Goal: Ask a question

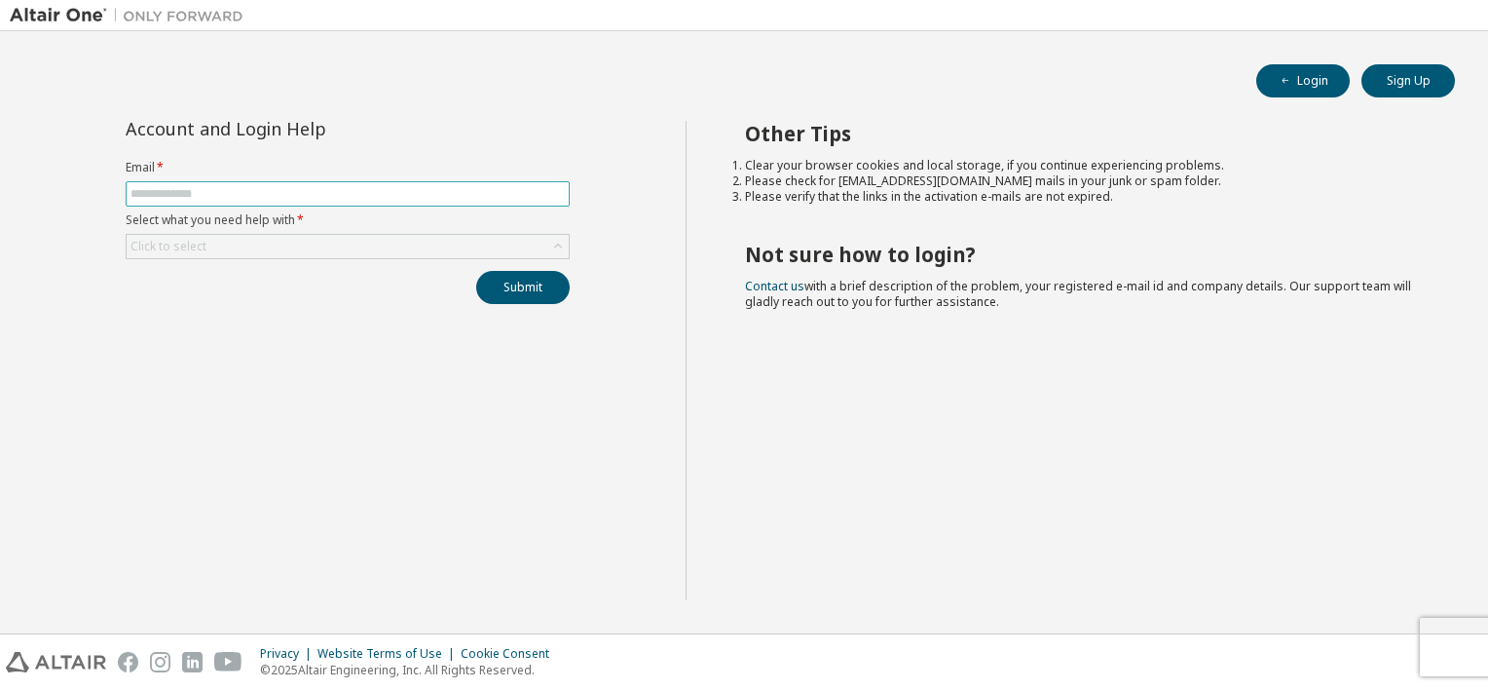
click at [292, 190] on input "text" at bounding box center [348, 194] width 434 height 16
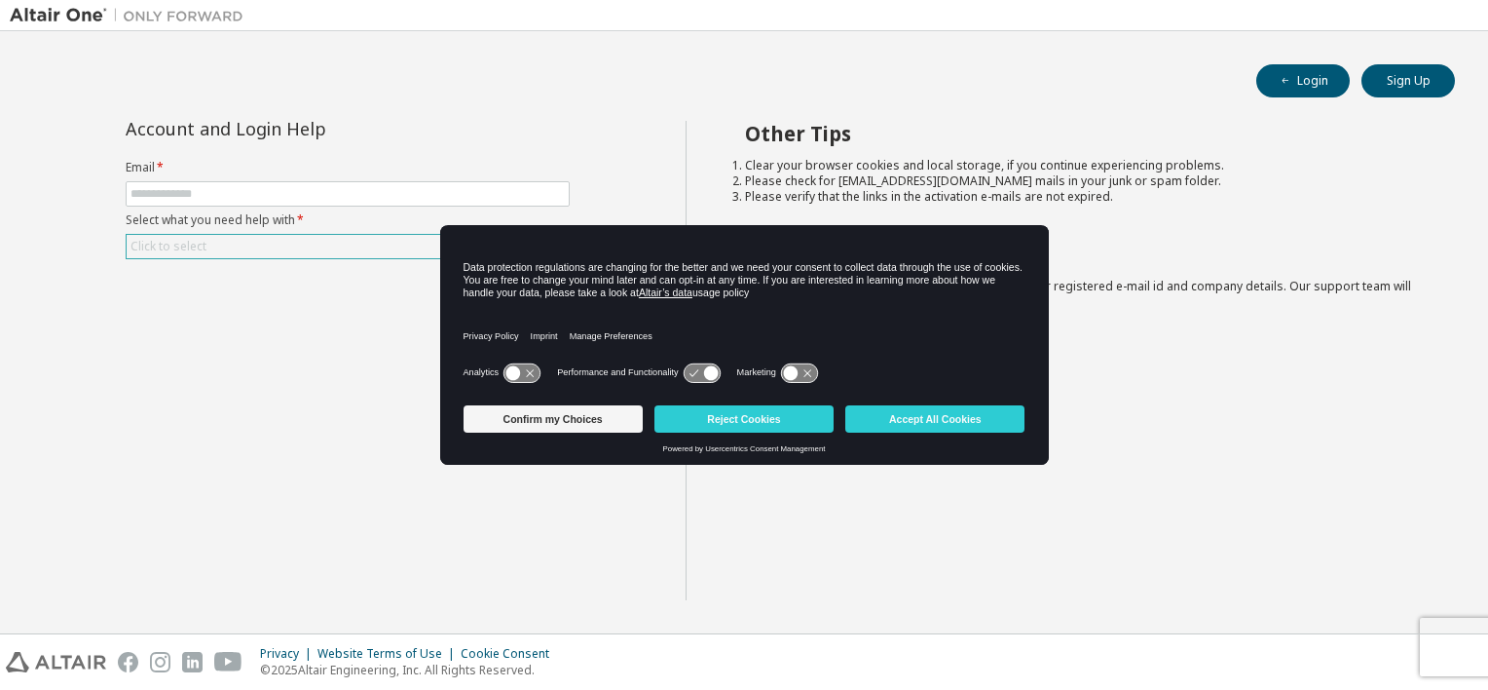
click at [312, 245] on div "Click to select" at bounding box center [348, 246] width 442 height 23
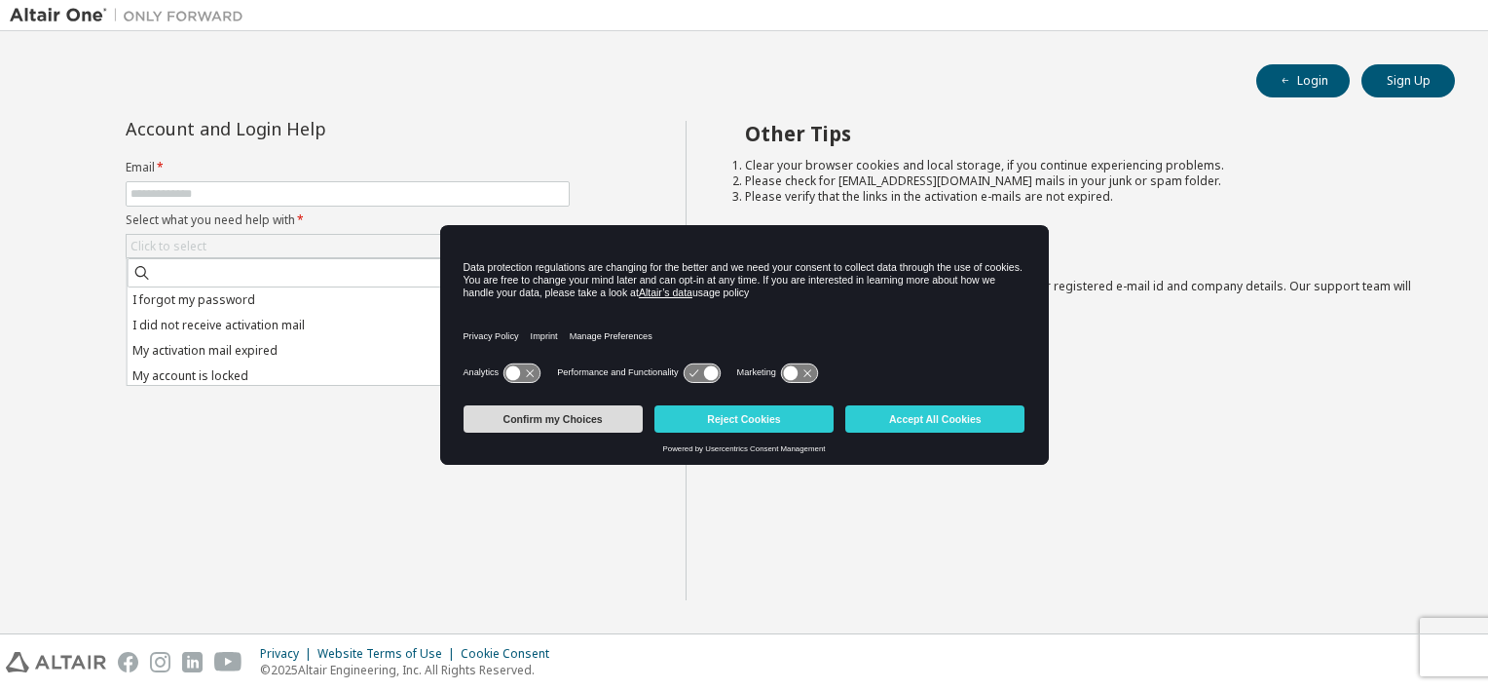
click at [607, 418] on button "Confirm my Choices" at bounding box center [553, 418] width 179 height 27
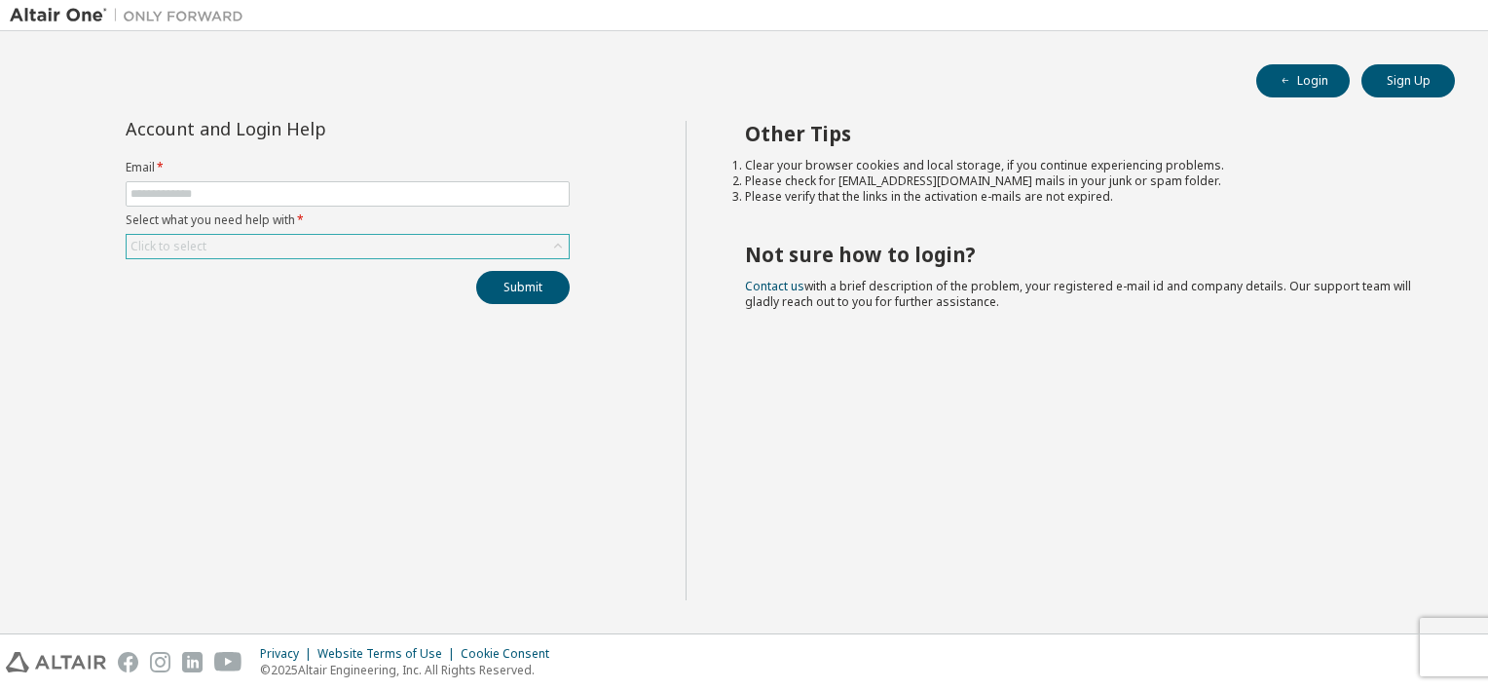
click at [292, 245] on div "Click to select" at bounding box center [348, 246] width 442 height 23
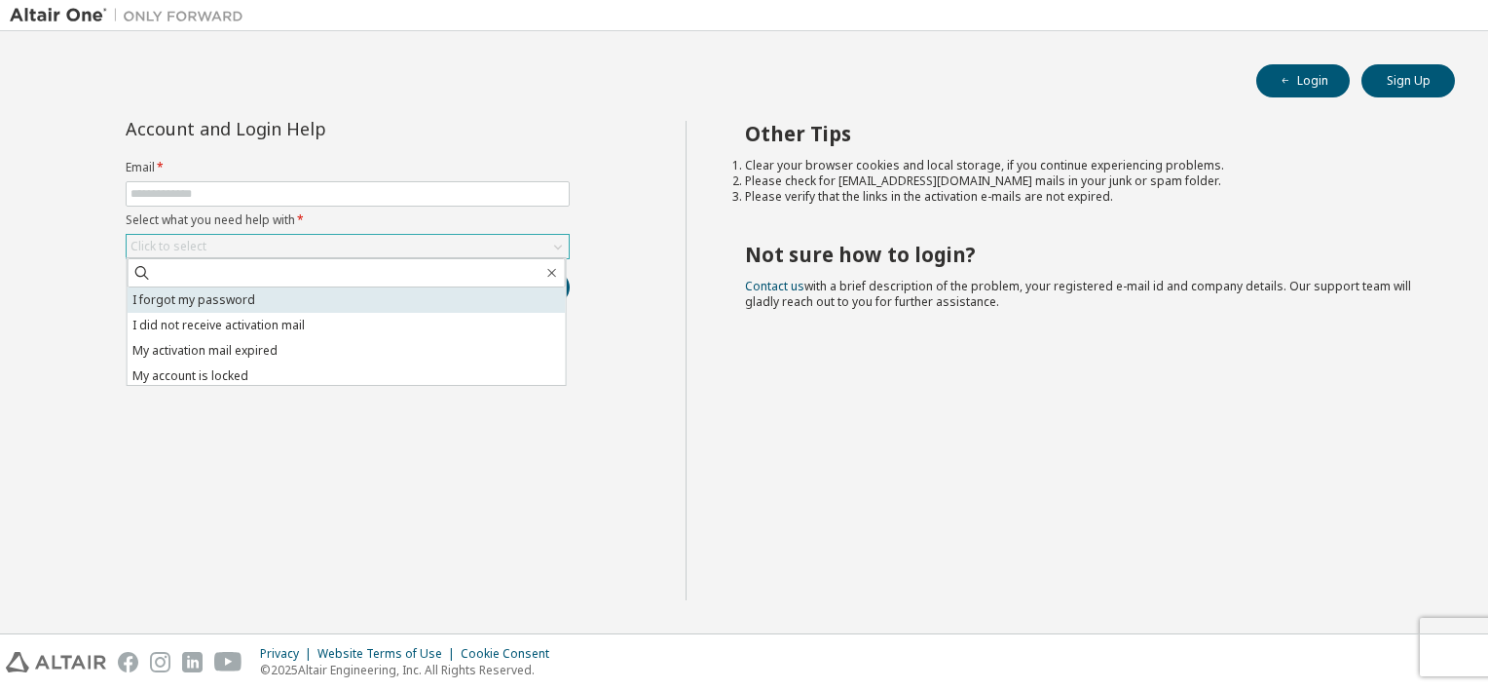
click at [234, 298] on li "I forgot my password" at bounding box center [347, 299] width 438 height 25
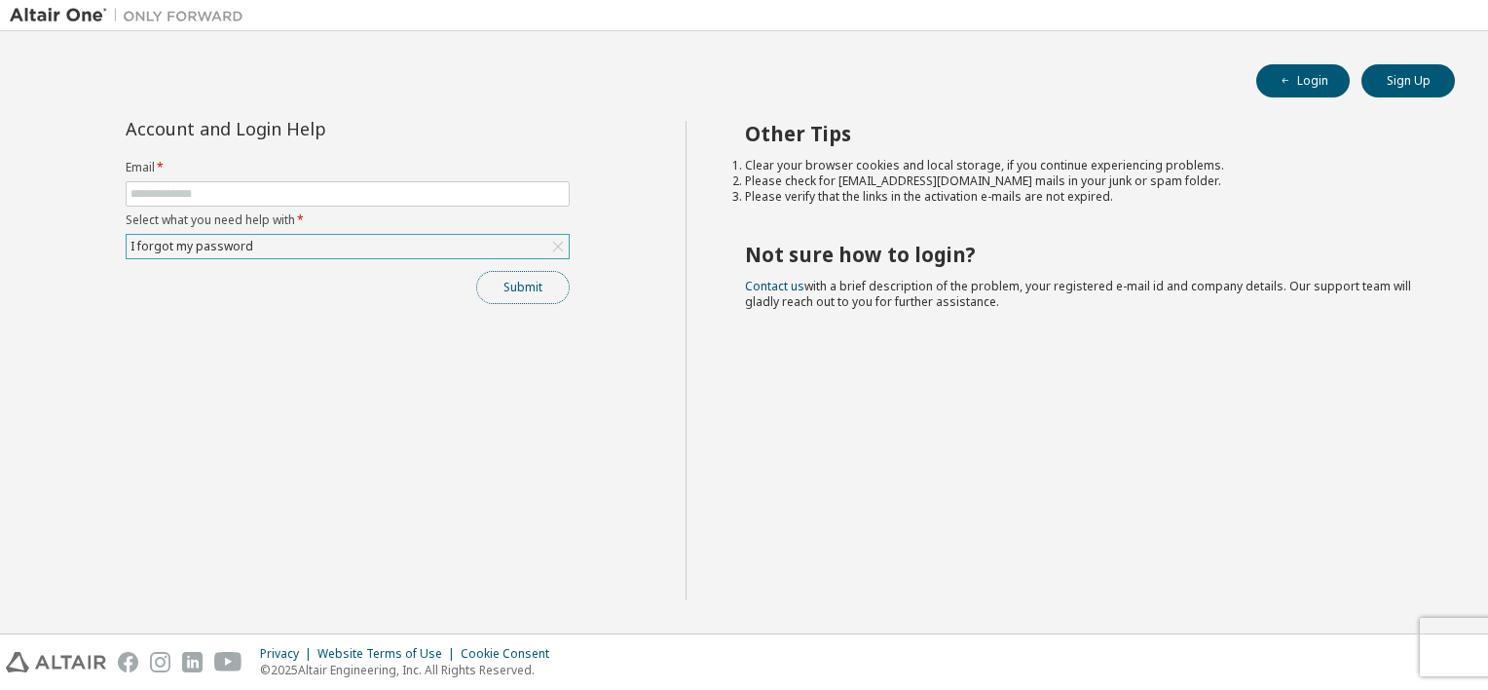
click at [515, 283] on button "Submit" at bounding box center [522, 287] width 93 height 33
click at [270, 187] on input "text" at bounding box center [348, 194] width 434 height 16
type input "**********"
click at [514, 283] on button "Submit" at bounding box center [522, 287] width 93 height 33
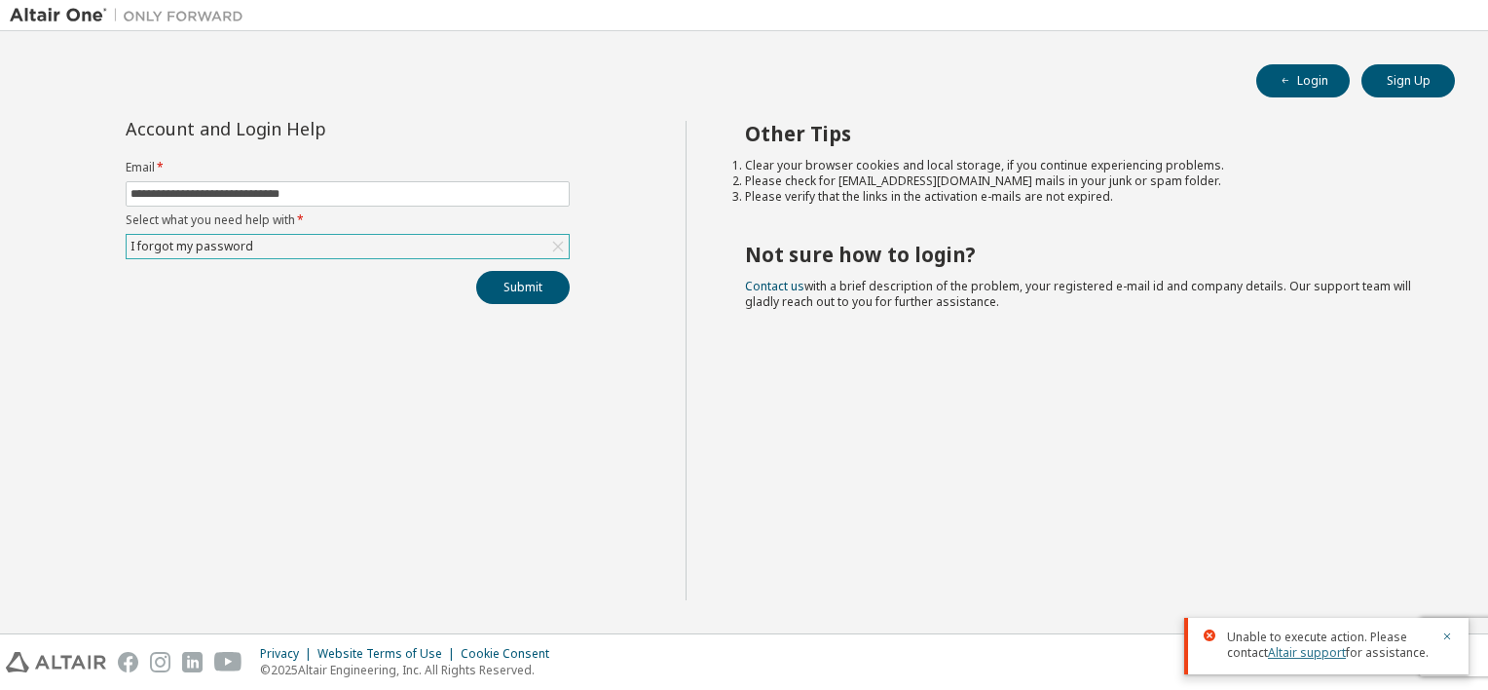
click at [1325, 653] on link "Altair support" at bounding box center [1307, 652] width 78 height 17
